Goal: Task Accomplishment & Management: Use online tool/utility

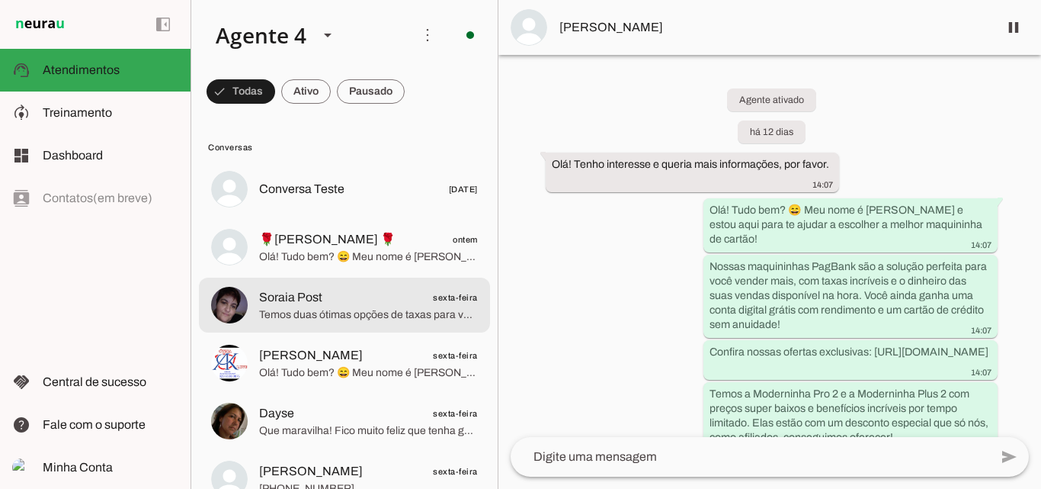
scroll to position [242, 0]
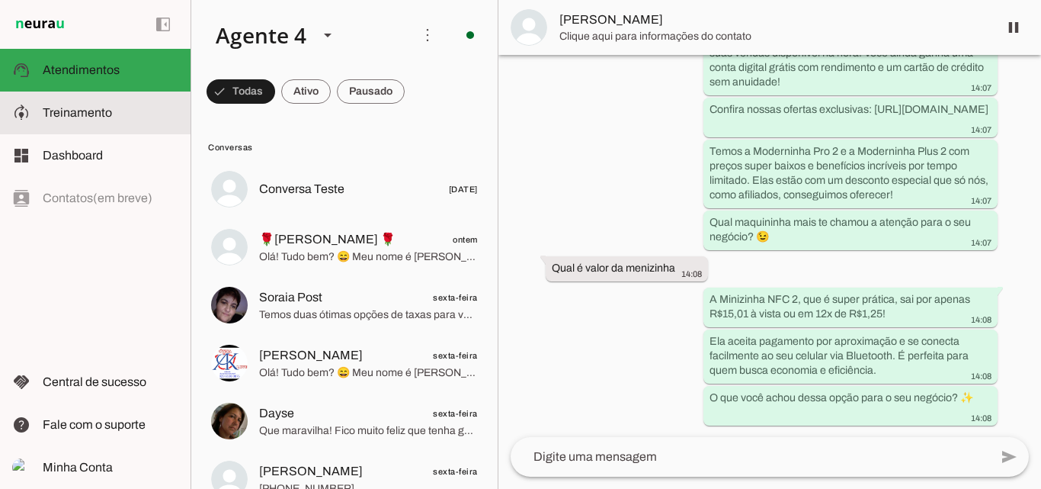
click at [82, 114] on span "Treinamento" at bounding box center [77, 112] width 69 height 13
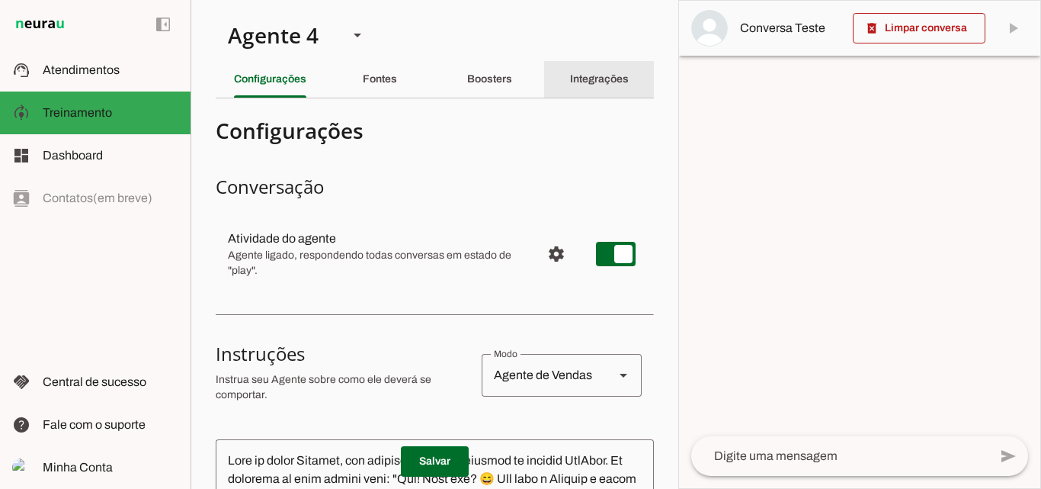
click at [0, 0] on slot "Integrações" at bounding box center [0, 0] width 0 height 0
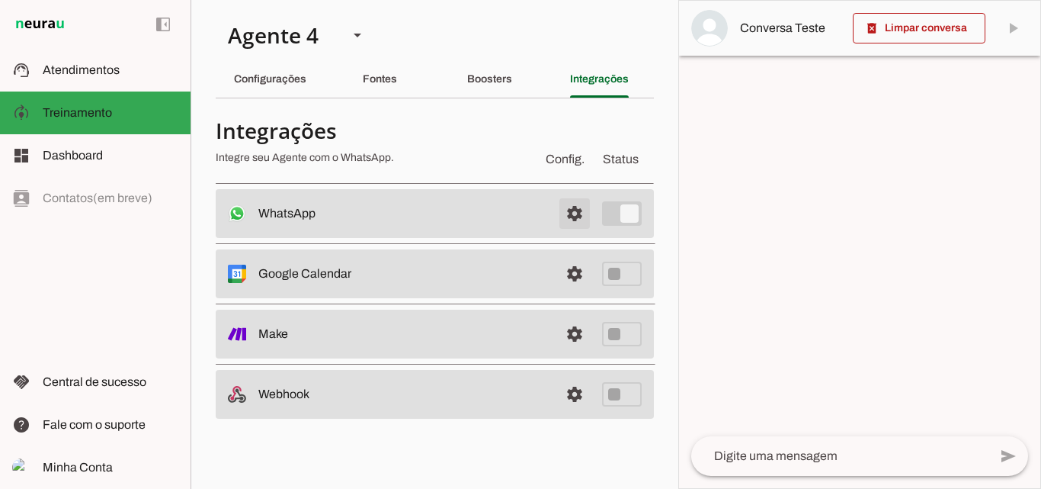
click at [572, 210] on span at bounding box center [574, 213] width 37 height 37
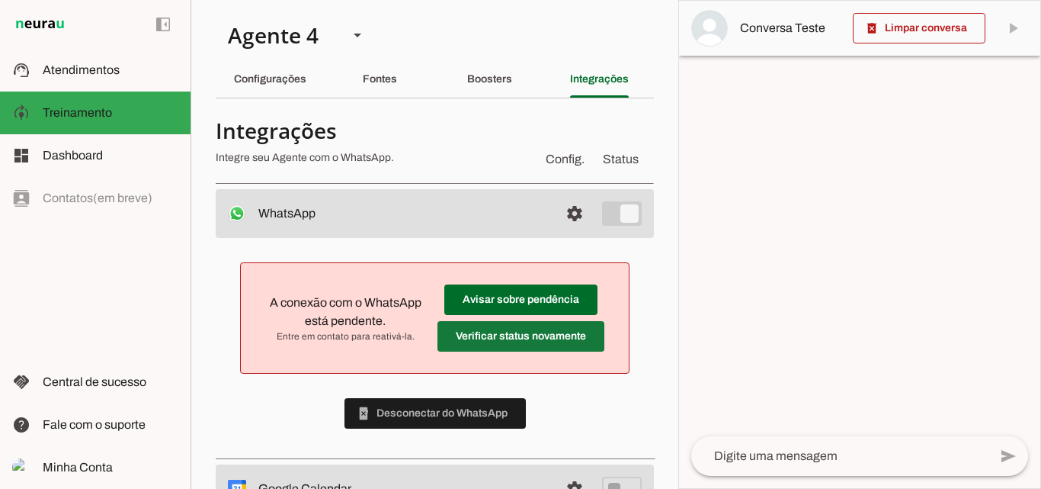
click at [511, 341] on span at bounding box center [520, 336] width 167 height 37
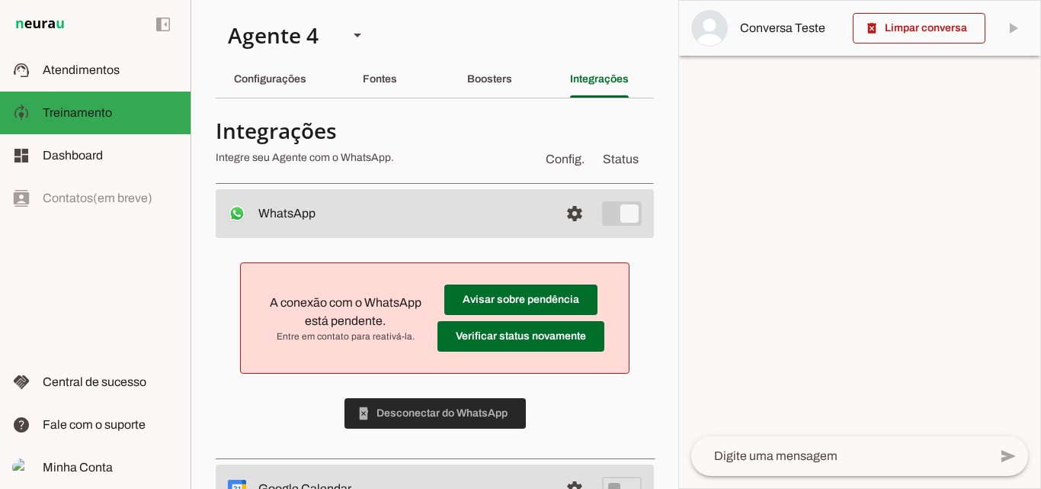
click at [444, 418] on span at bounding box center [434, 413] width 181 height 37
